Goal: Task Accomplishment & Management: Manage account settings

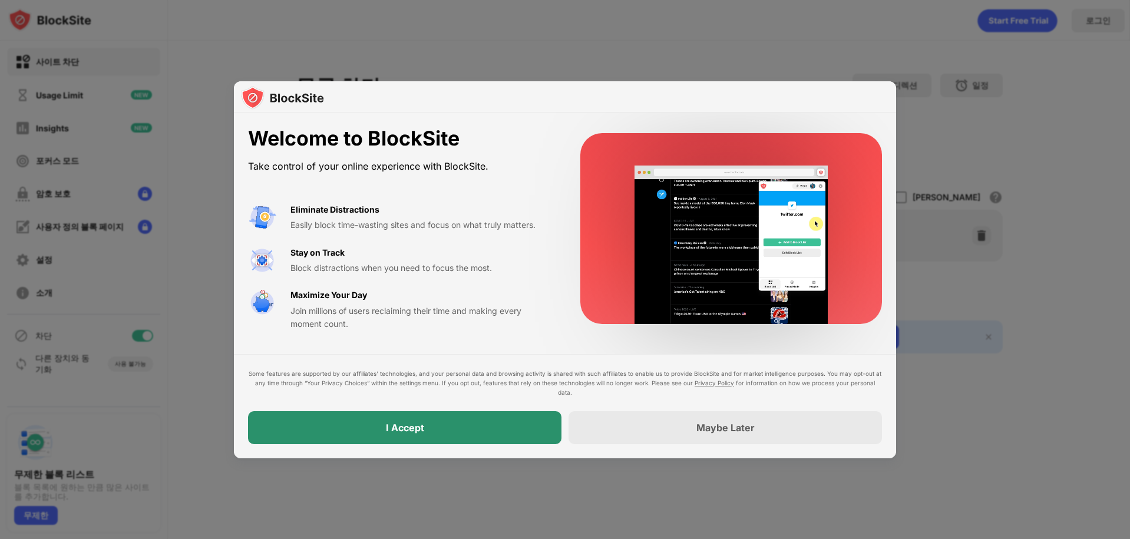
click at [396, 437] on div "I Accept" at bounding box center [404, 427] width 313 height 33
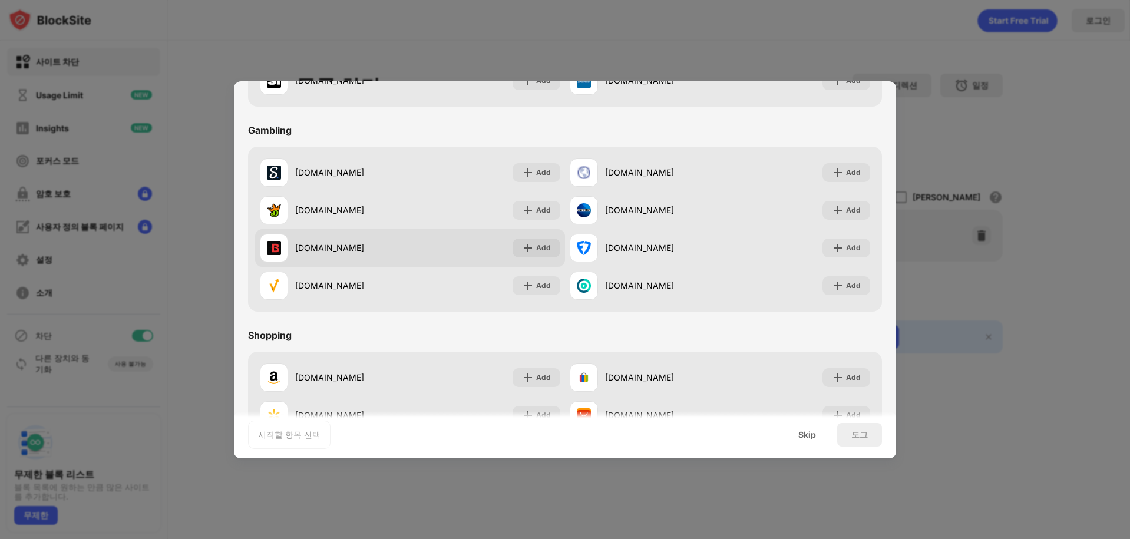
scroll to position [1235, 0]
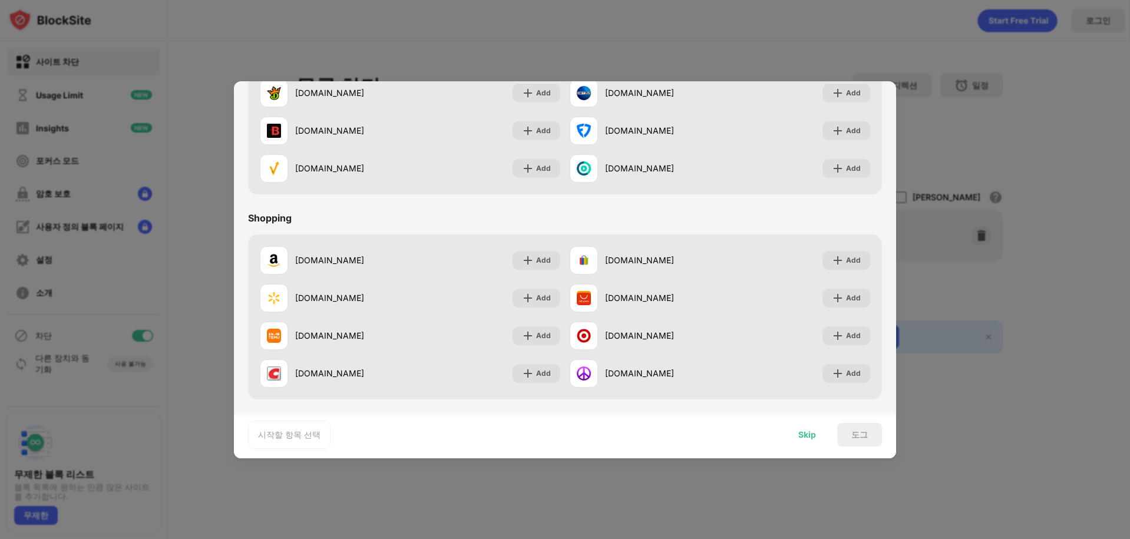
click at [818, 435] on div "Skip" at bounding box center [807, 435] width 46 height 24
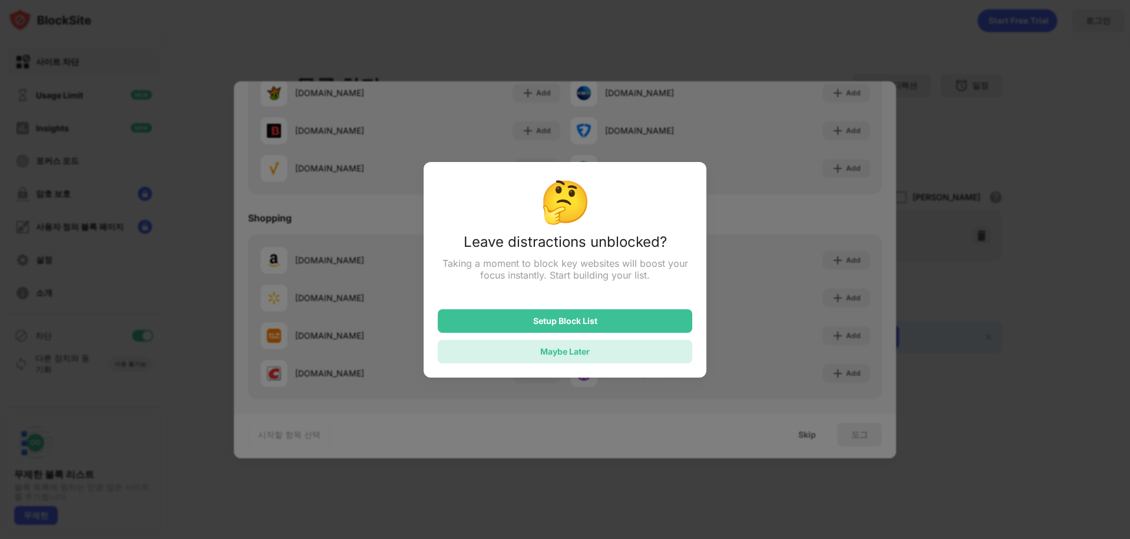
click at [558, 360] on div "Maybe Later" at bounding box center [565, 352] width 254 height 24
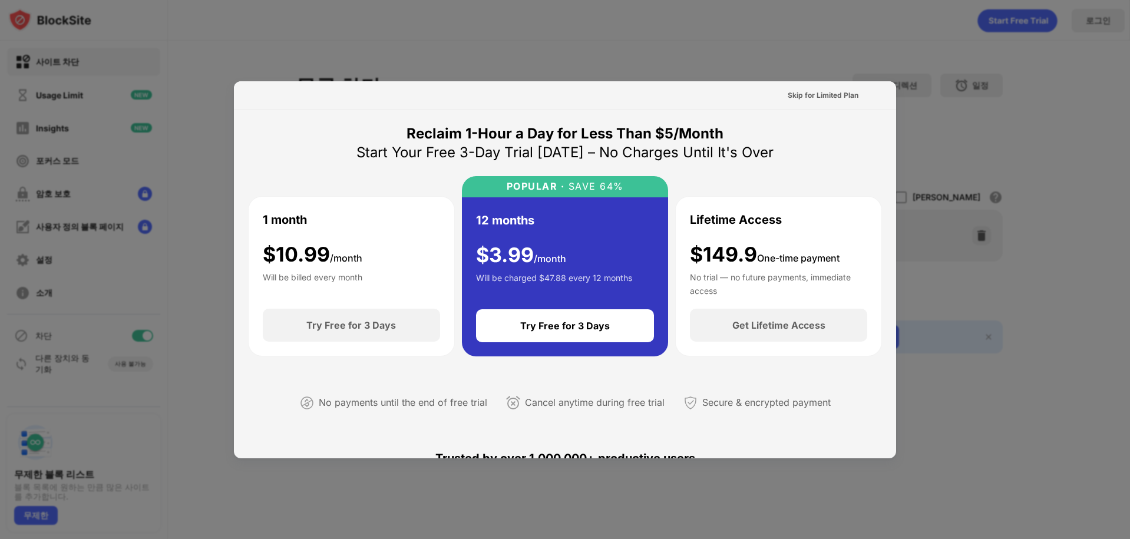
click at [1080, 467] on div at bounding box center [565, 269] width 1130 height 539
drag, startPoint x: 1089, startPoint y: 221, endPoint x: 1037, endPoint y: 141, distance: 95.6
click at [1037, 141] on div at bounding box center [565, 269] width 1130 height 539
click at [808, 97] on div "Skip for Limited Plan" at bounding box center [823, 96] width 71 height 12
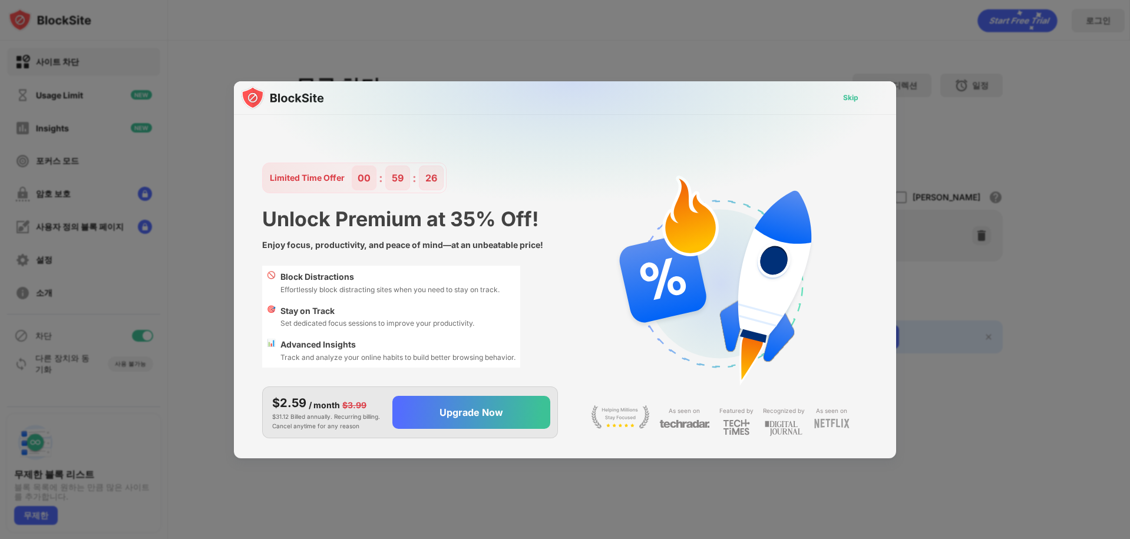
click at [847, 97] on div "Skip" at bounding box center [850, 98] width 15 height 12
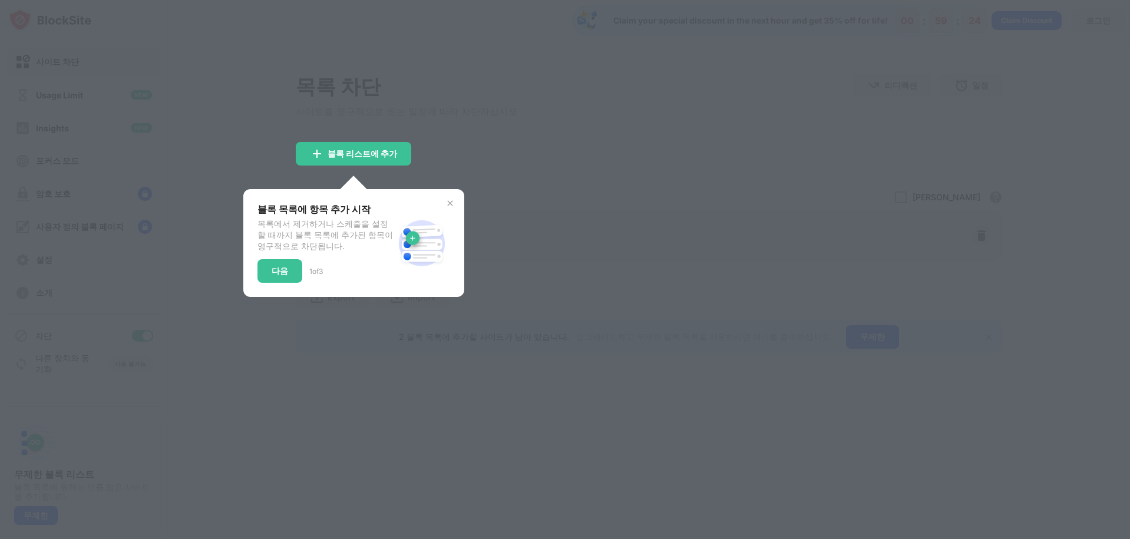
click at [363, 391] on div at bounding box center [565, 269] width 1130 height 539
click at [272, 276] on div "다음" at bounding box center [280, 270] width 16 height 9
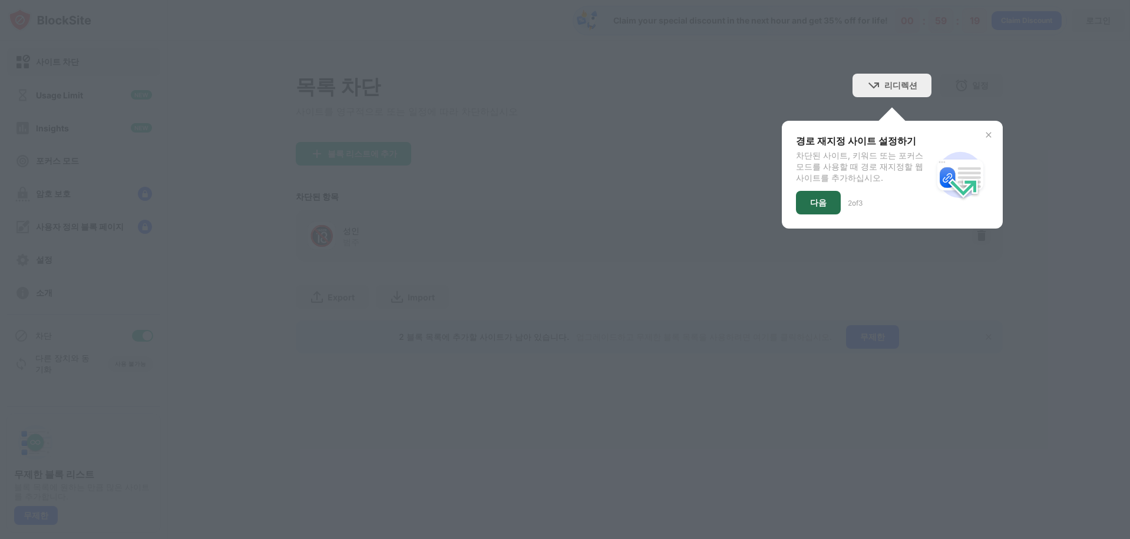
click at [814, 200] on div "다음" at bounding box center [818, 203] width 45 height 24
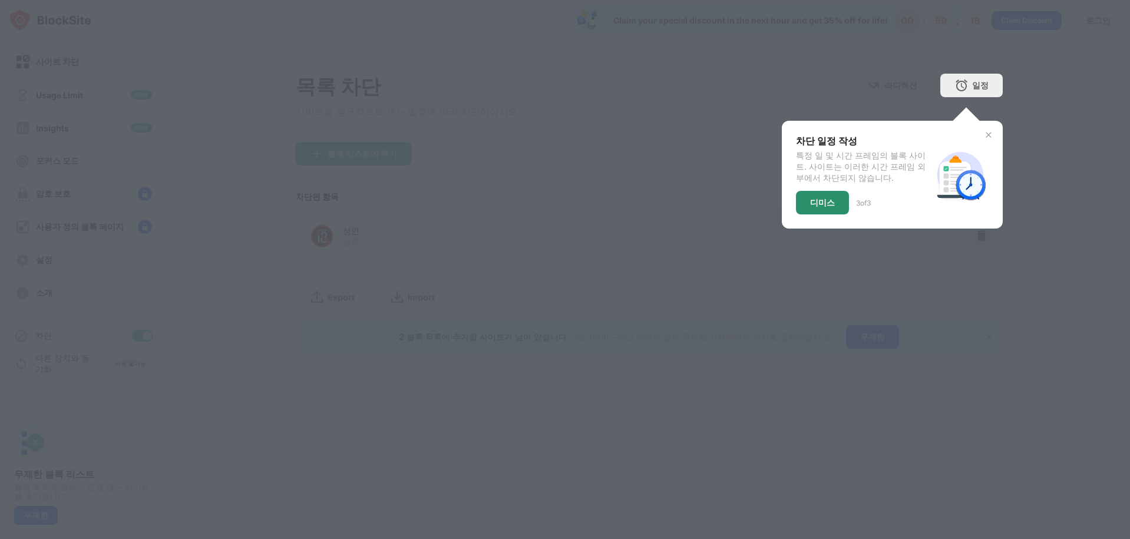
click at [811, 201] on div "디미스" at bounding box center [822, 202] width 25 height 9
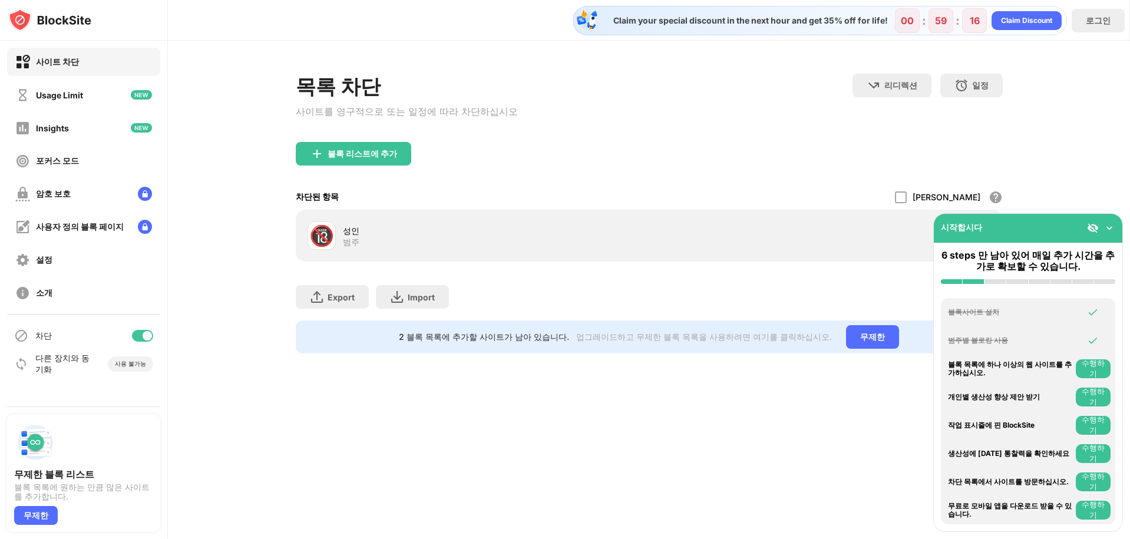
click at [587, 178] on div "블록 리스트에 추가" at bounding box center [649, 163] width 707 height 42
click at [361, 162] on div "블록 리스트에 추가" at bounding box center [353, 154] width 115 height 24
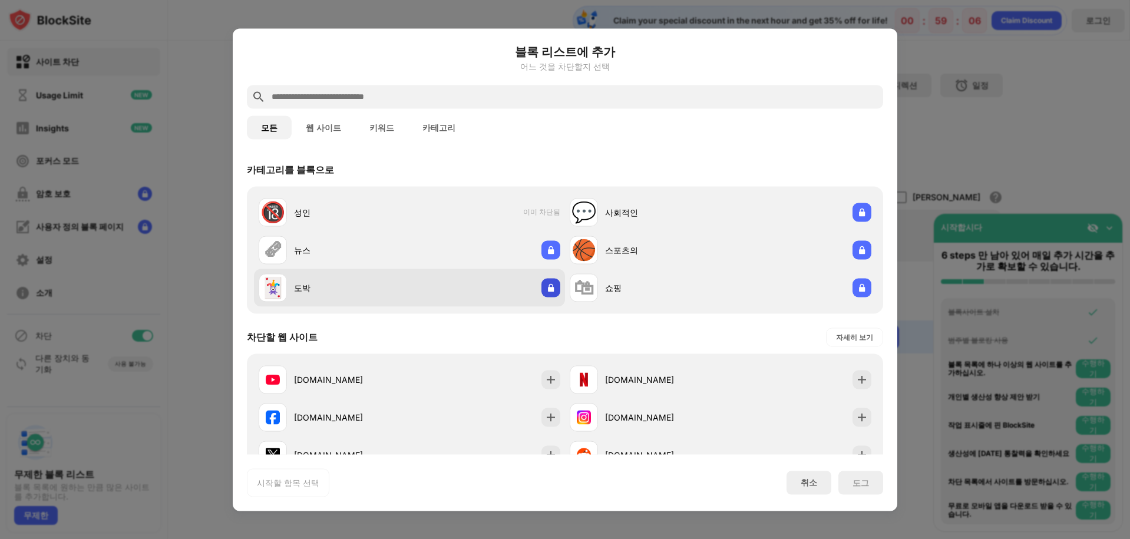
click at [547, 288] on img at bounding box center [551, 288] width 12 height 12
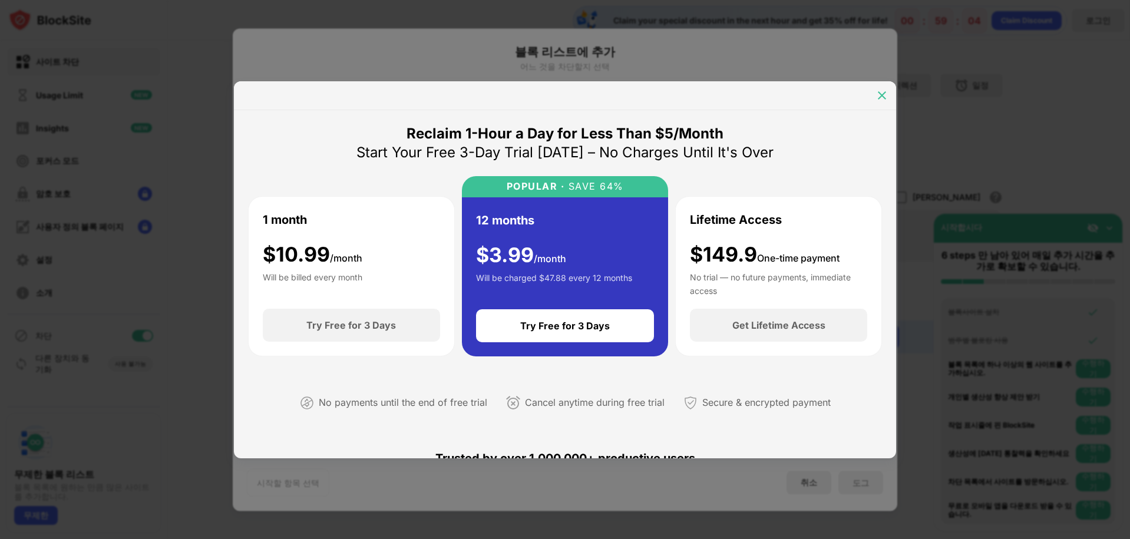
click at [880, 95] on img at bounding box center [882, 96] width 12 height 12
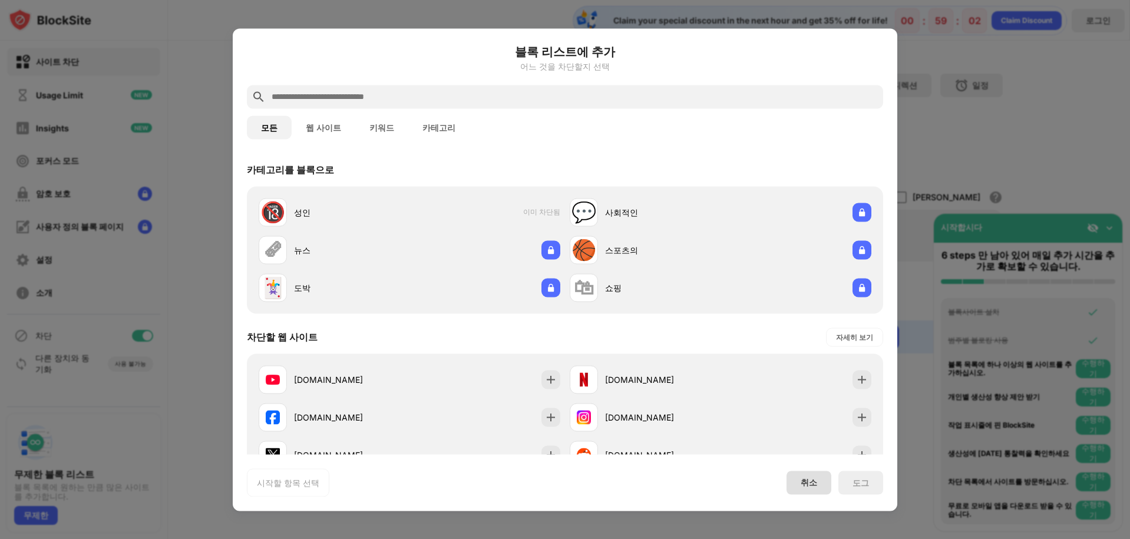
click at [805, 487] on div "취소" at bounding box center [809, 482] width 16 height 11
